Goal: Information Seeking & Learning: Learn about a topic

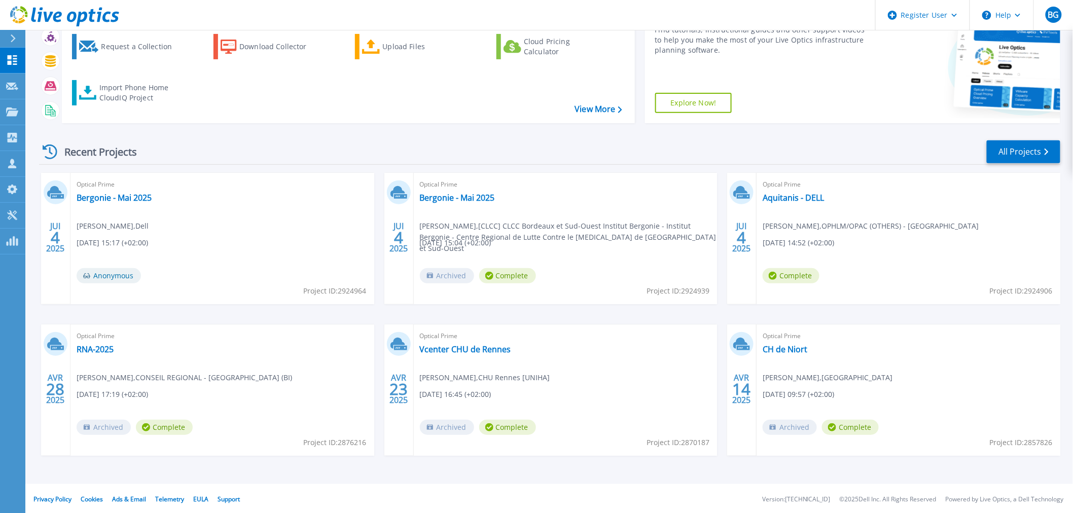
scroll to position [91, 0]
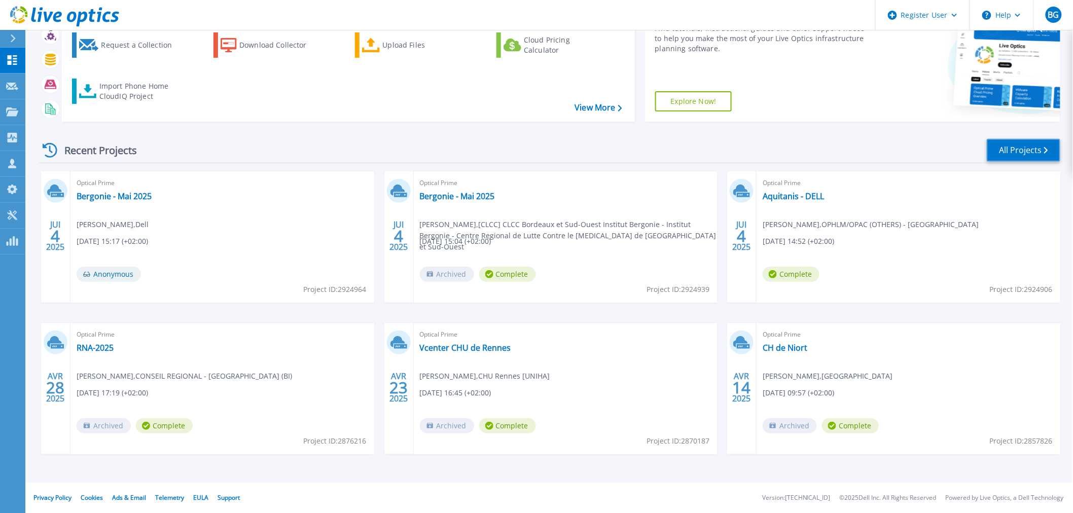
click at [1032, 144] on link "All Projects" at bounding box center [1024, 150] width 74 height 23
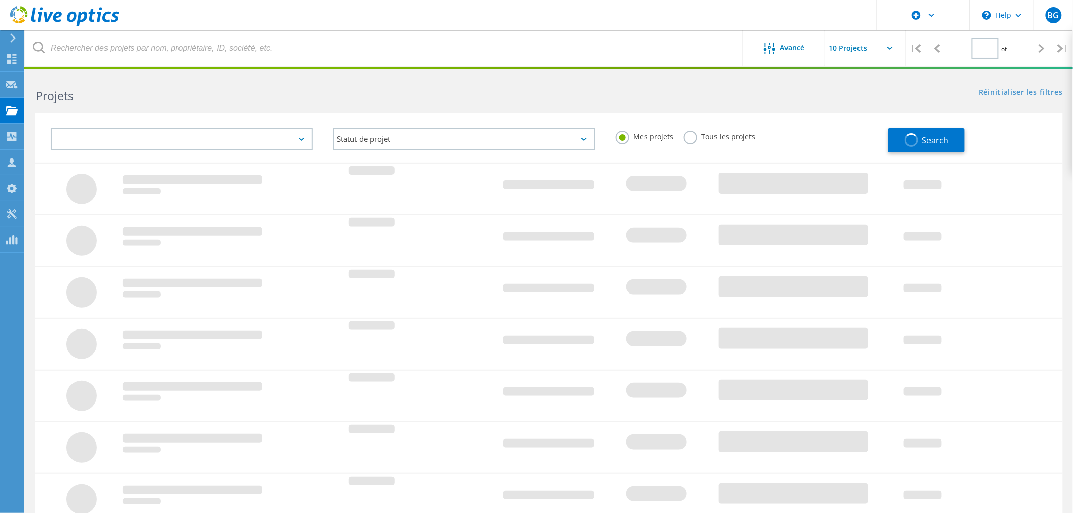
type input "1"
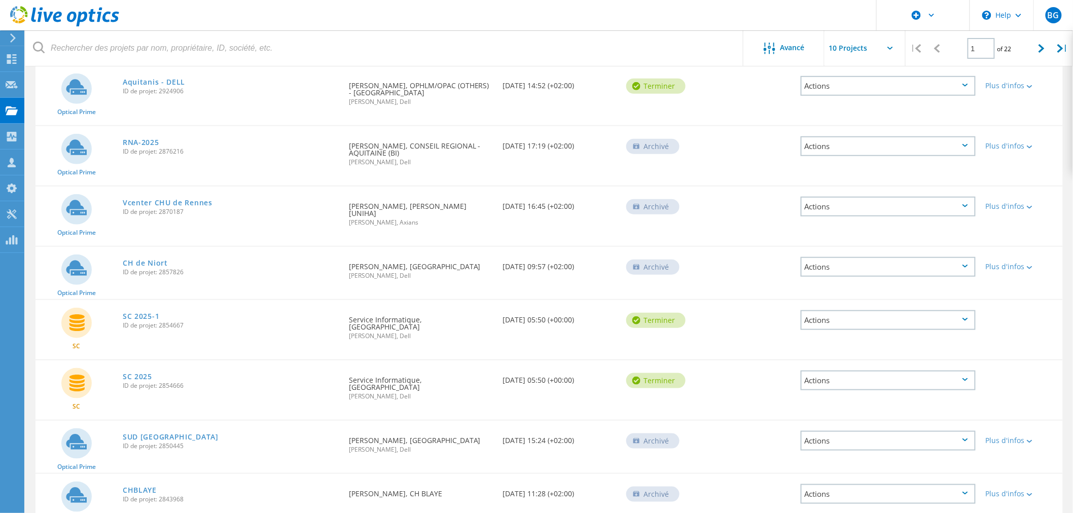
scroll to position [279, 0]
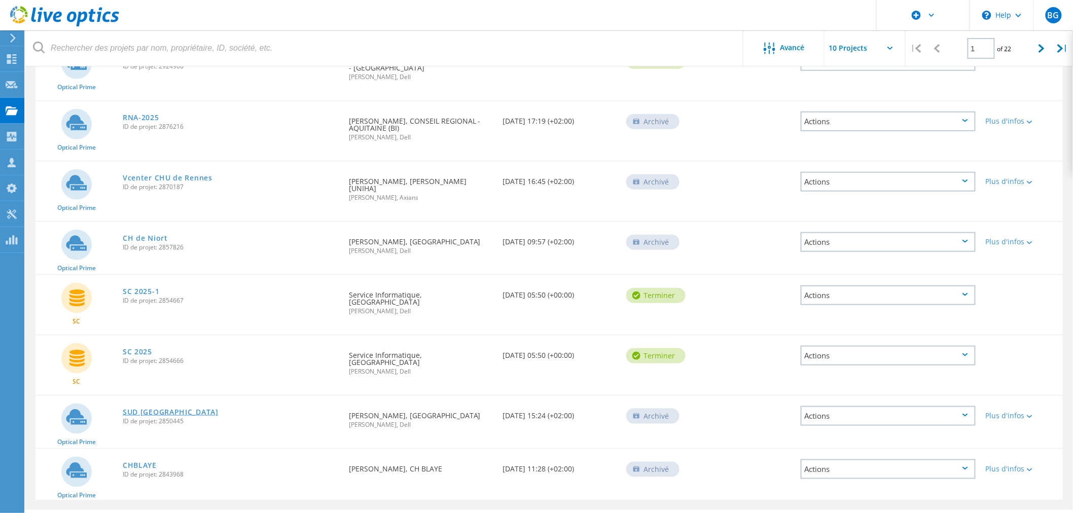
click at [149, 409] on link "SUD GIRONDE" at bounding box center [171, 412] width 96 height 7
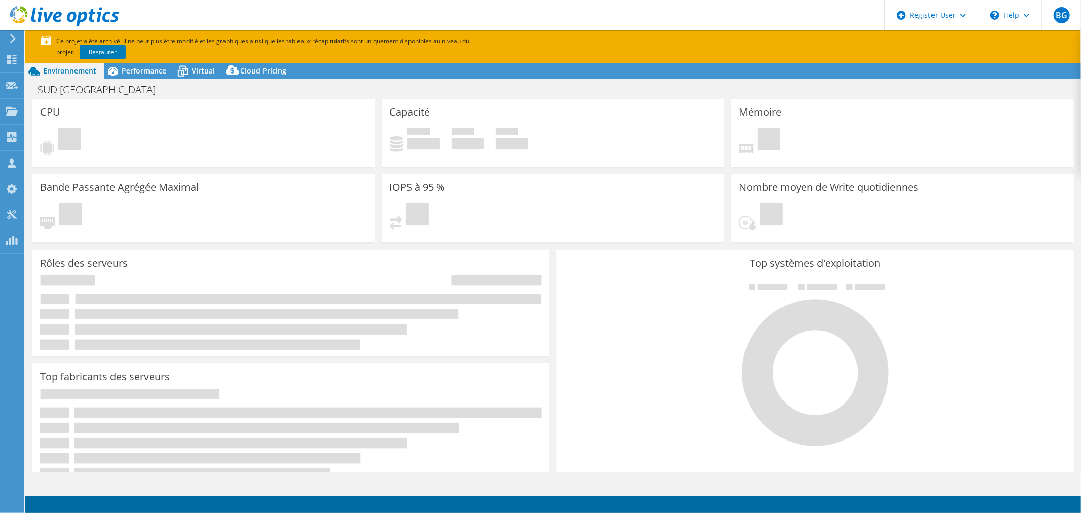
select select "USD"
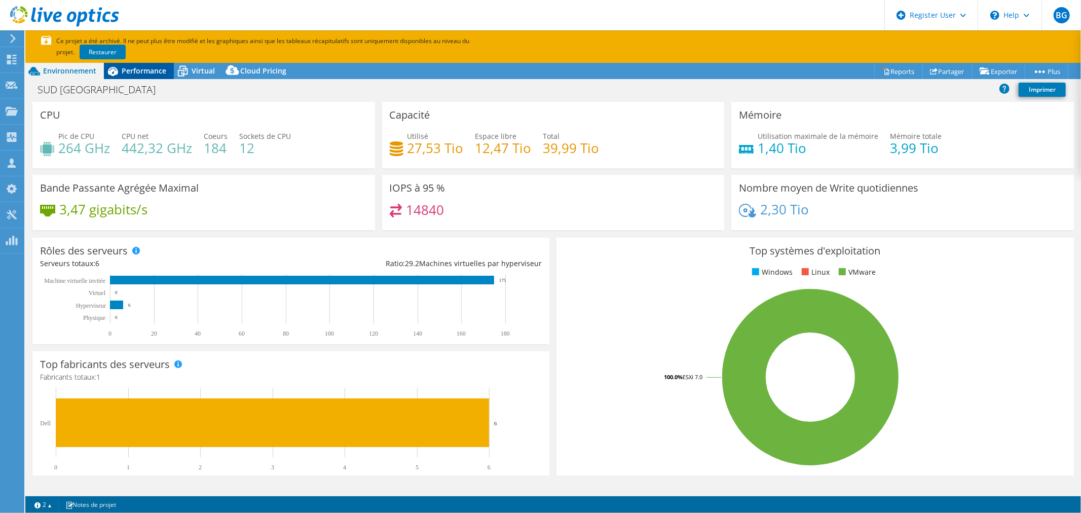
click at [154, 71] on span "Performance" at bounding box center [144, 71] width 45 height 10
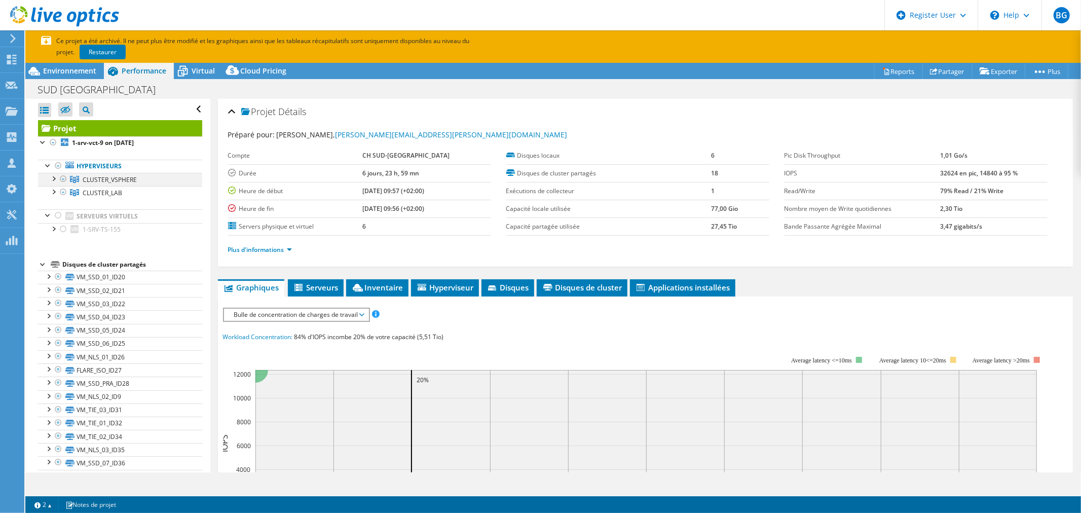
click at [53, 178] on div at bounding box center [53, 178] width 10 height 10
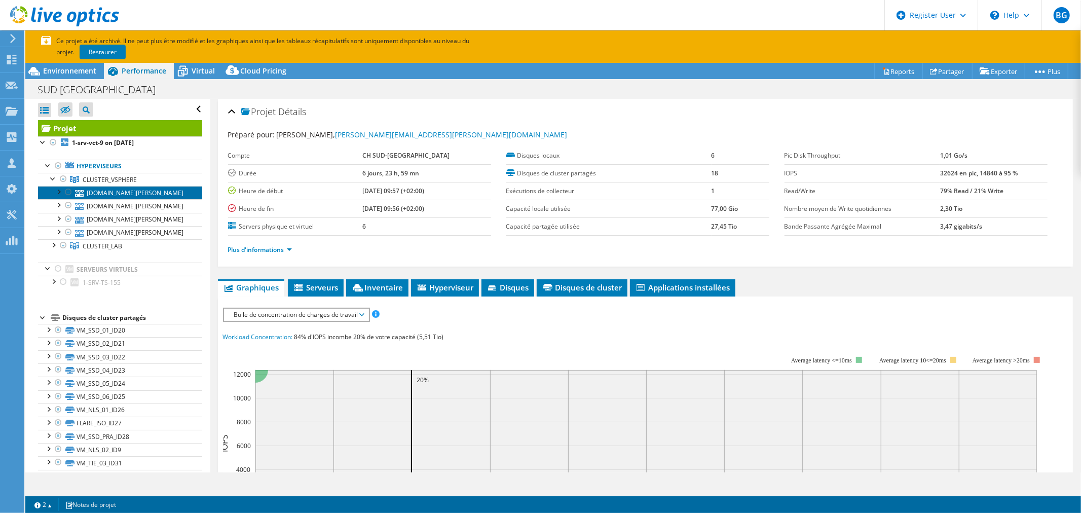
click at [144, 196] on link "1-srv-esx-131.ch-langon.fr" at bounding box center [120, 192] width 164 height 13
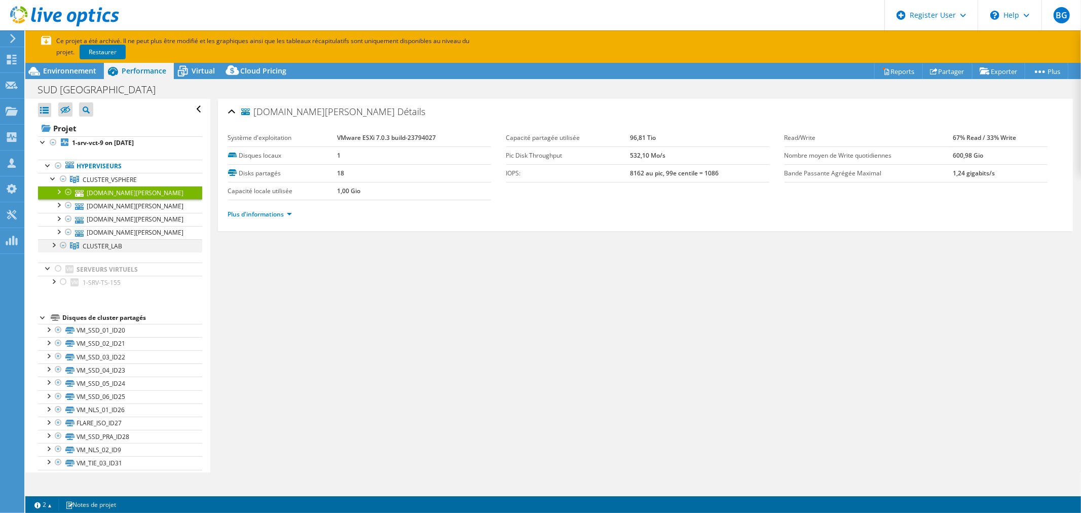
click at [52, 246] on div at bounding box center [53, 244] width 10 height 10
click at [272, 215] on link "Plus d'informations" at bounding box center [260, 214] width 64 height 9
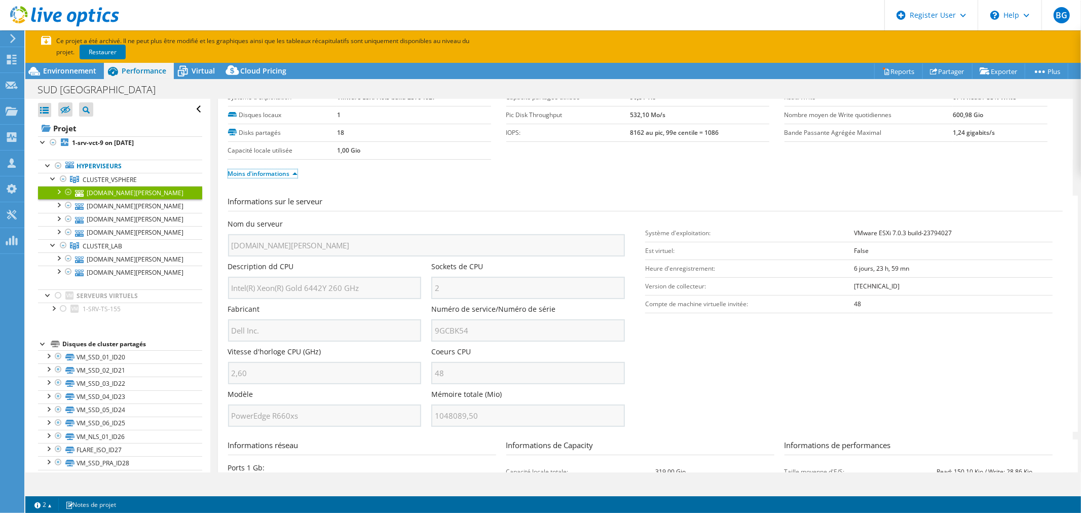
scroll to position [56, 0]
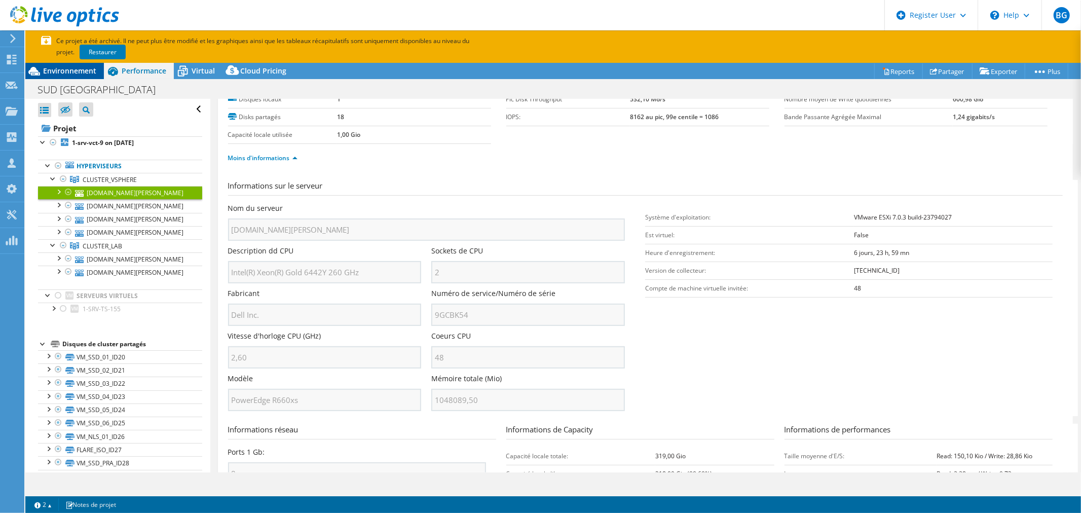
click at [77, 71] on span "Environnement" at bounding box center [69, 71] width 53 height 10
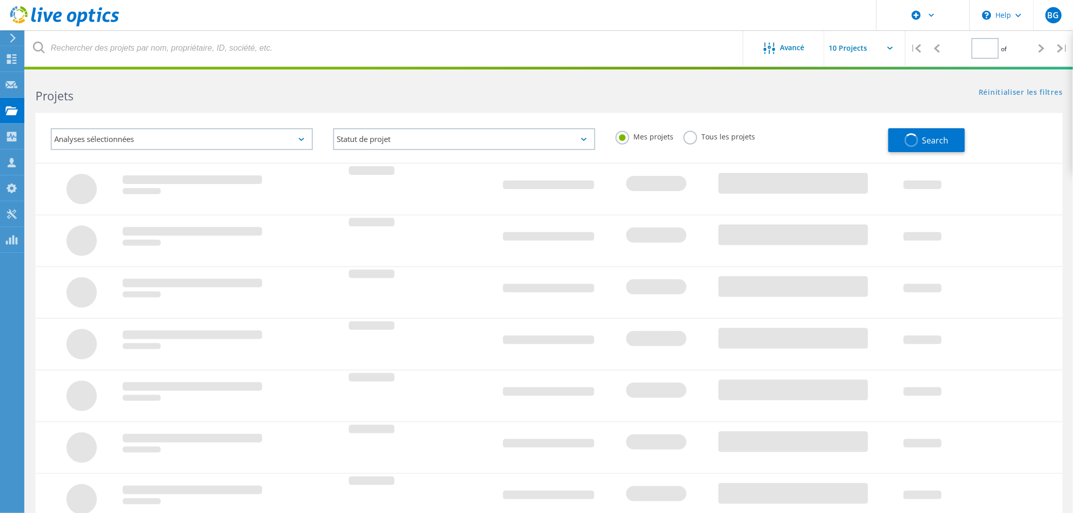
type input "1"
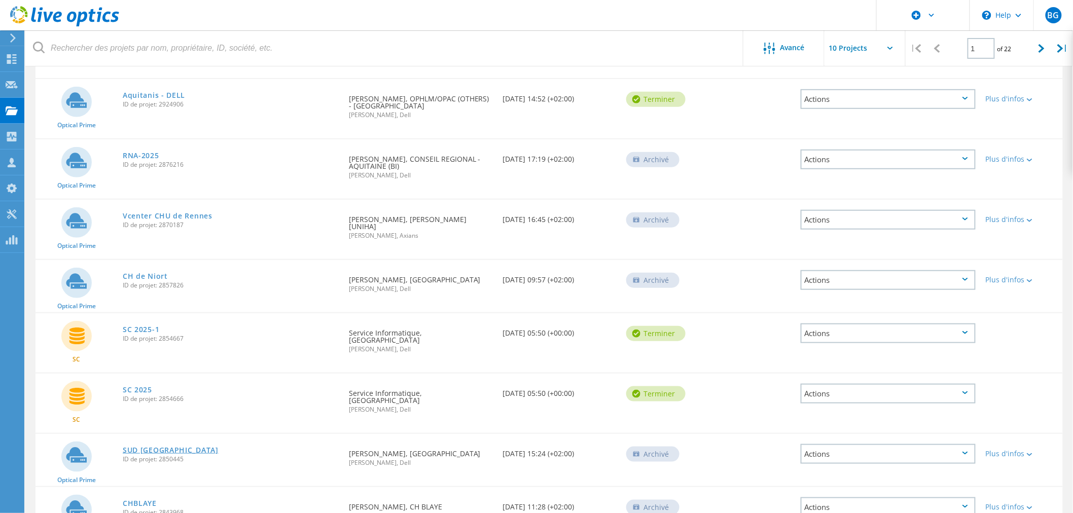
scroll to position [279, 0]
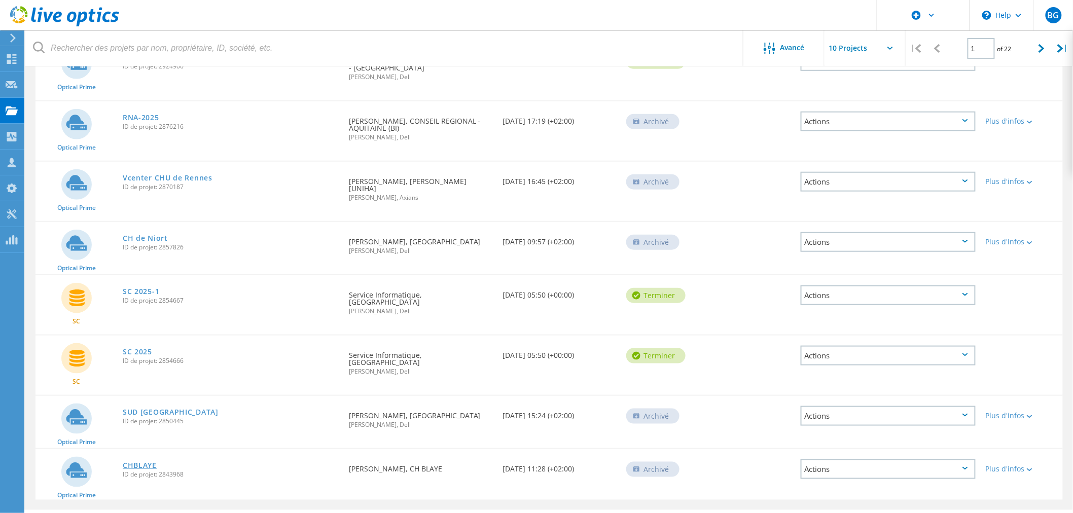
click at [141, 462] on link "CHBLAYE" at bounding box center [140, 465] width 34 height 7
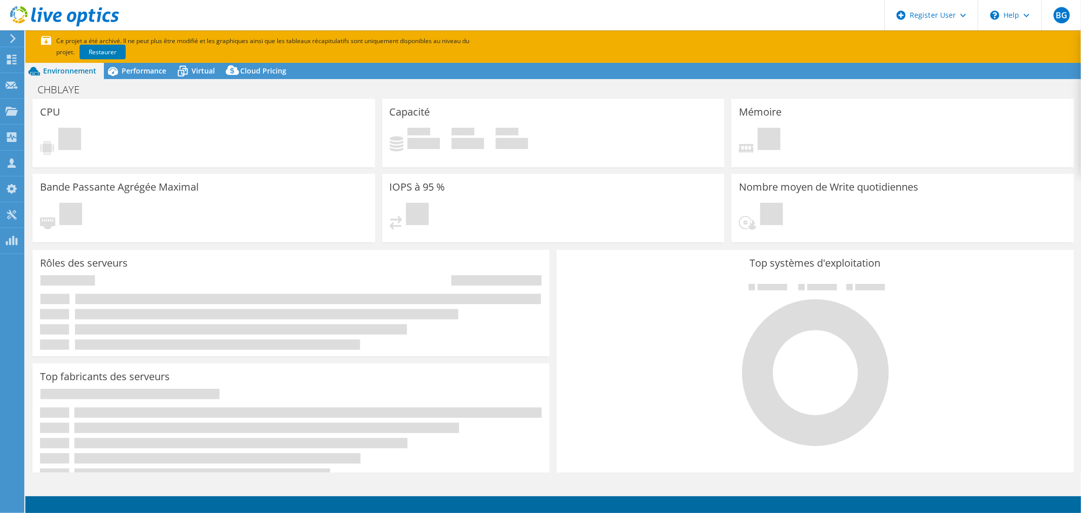
select select "USD"
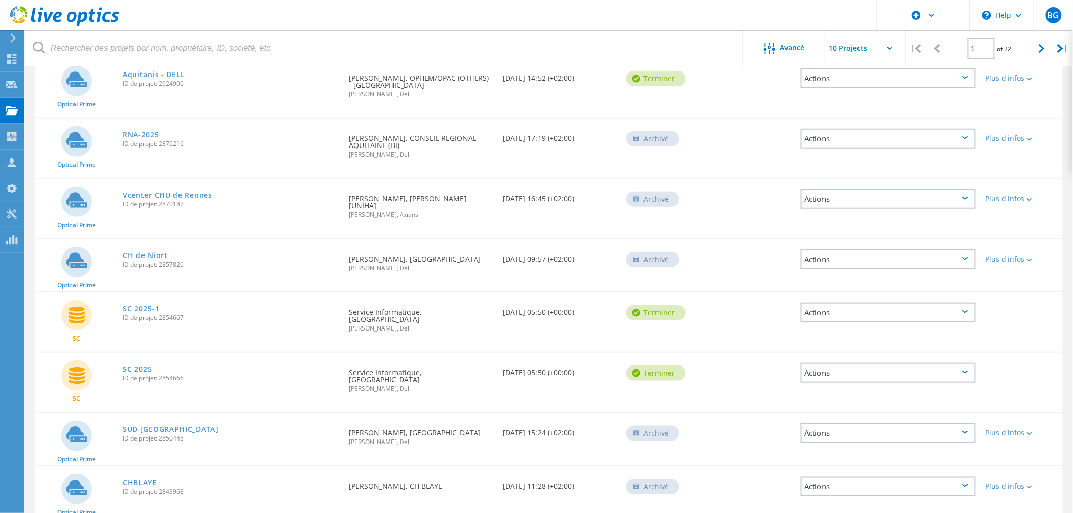
scroll to position [279, 0]
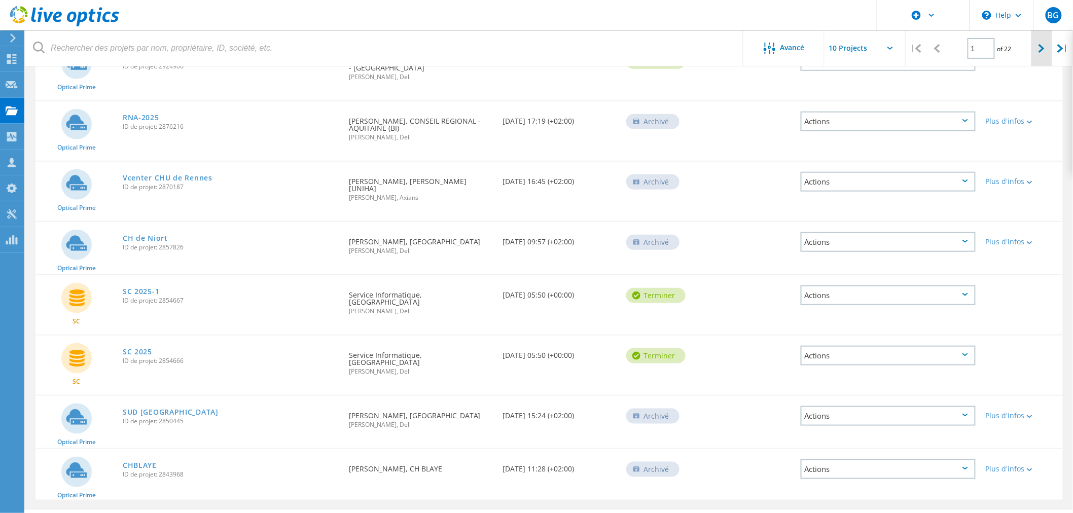
click at [1038, 47] on icon at bounding box center [1041, 48] width 6 height 9
type input "2"
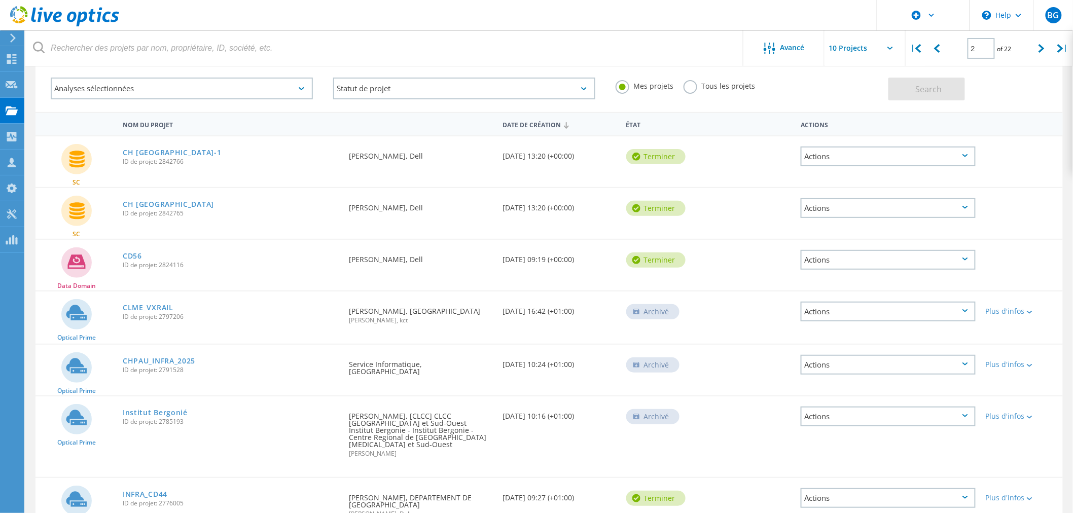
scroll to position [44, 0]
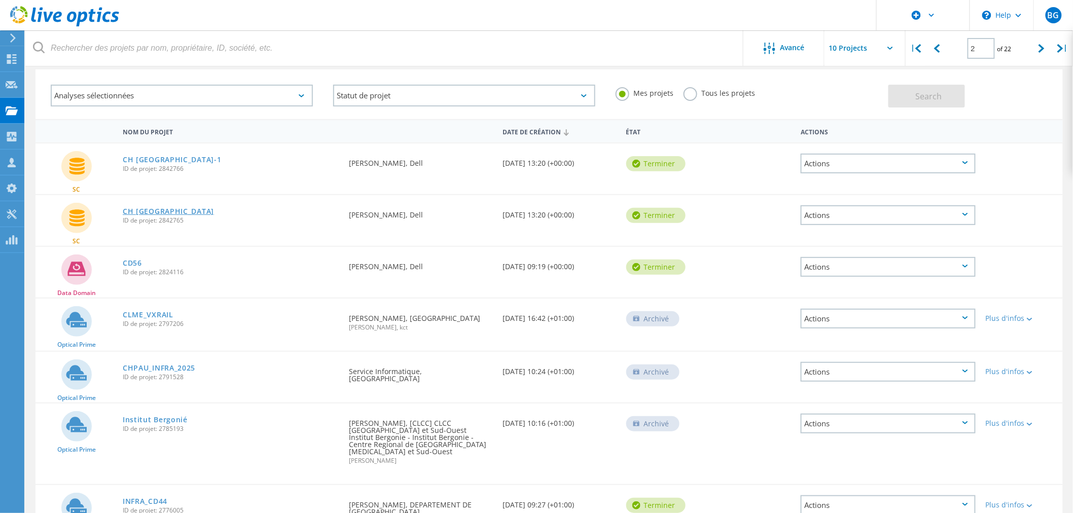
click at [156, 211] on link "CH [GEOGRAPHIC_DATA]" at bounding box center [168, 211] width 91 height 7
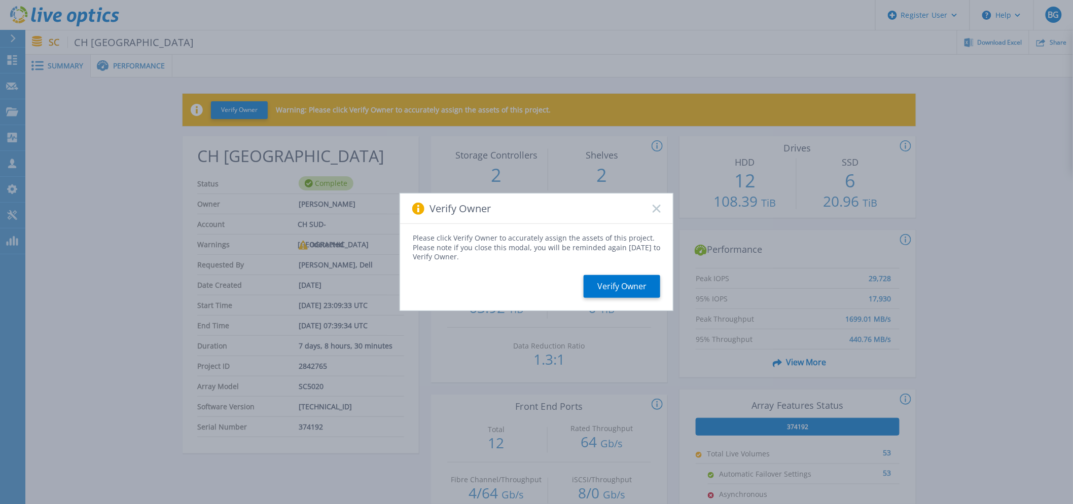
click at [658, 208] on rect at bounding box center [656, 208] width 9 height 9
